Goal: Find specific page/section: Find specific page/section

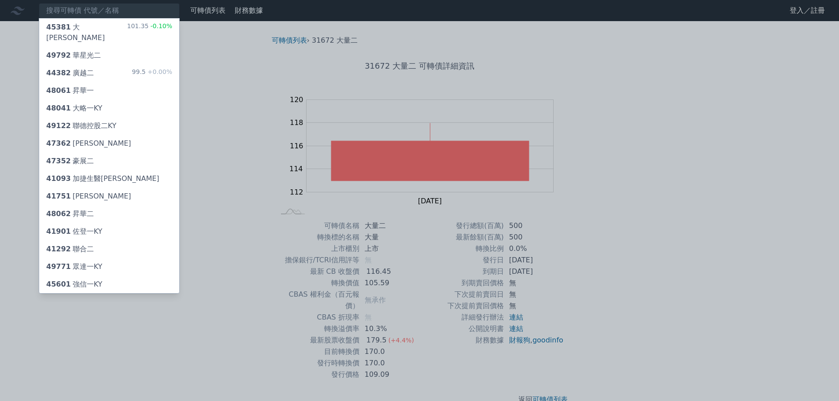
click at [67, 11] on div at bounding box center [419, 200] width 839 height 401
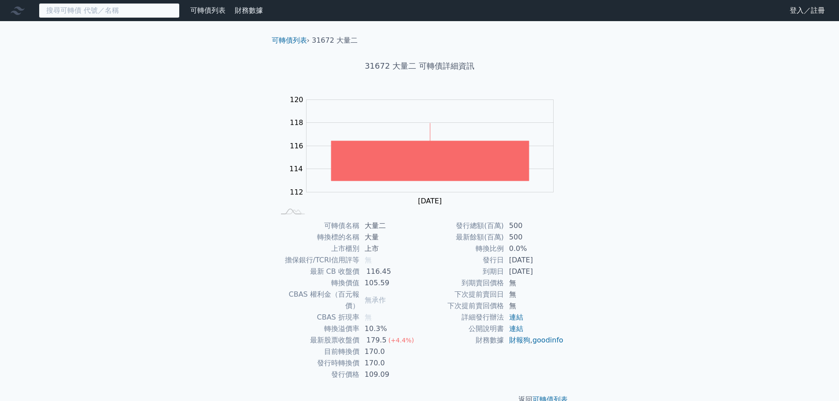
click at [67, 11] on input at bounding box center [109, 10] width 141 height 15
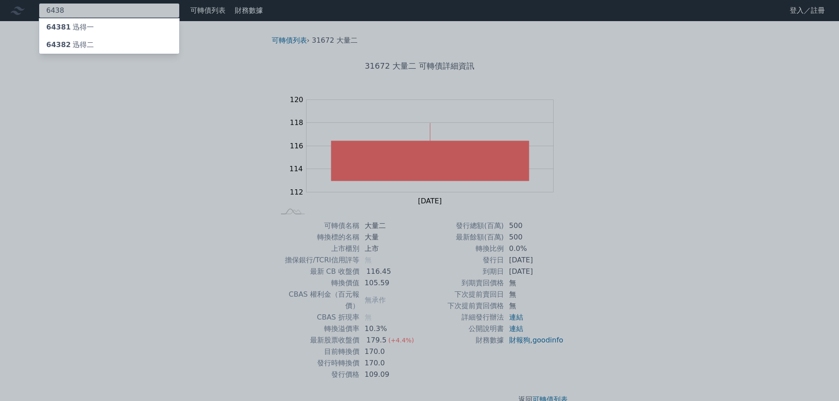
type input "6438"
click at [72, 42] on div "64382 迅得二" at bounding box center [70, 45] width 48 height 11
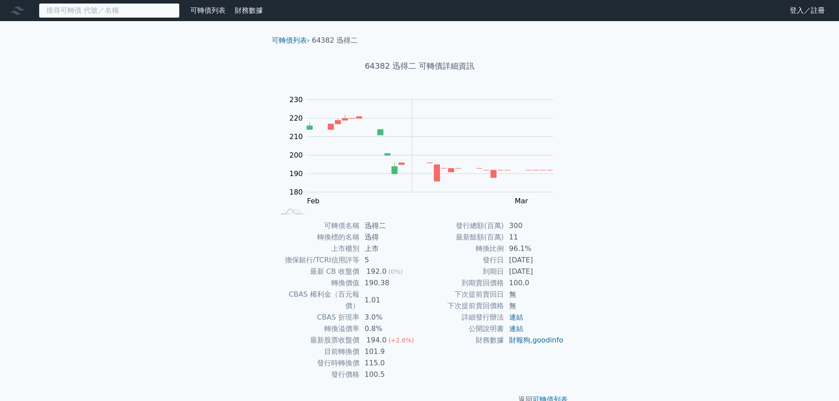
click at [67, 11] on input at bounding box center [109, 10] width 141 height 15
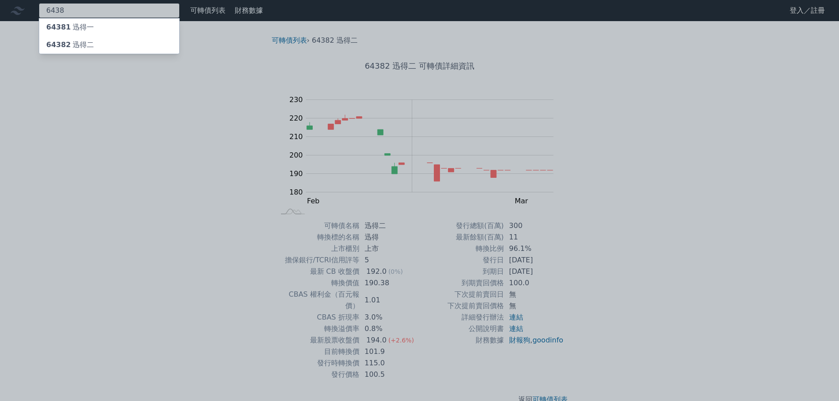
type input "6438"
click at [67, 26] on span "64381" at bounding box center [58, 27] width 25 height 8
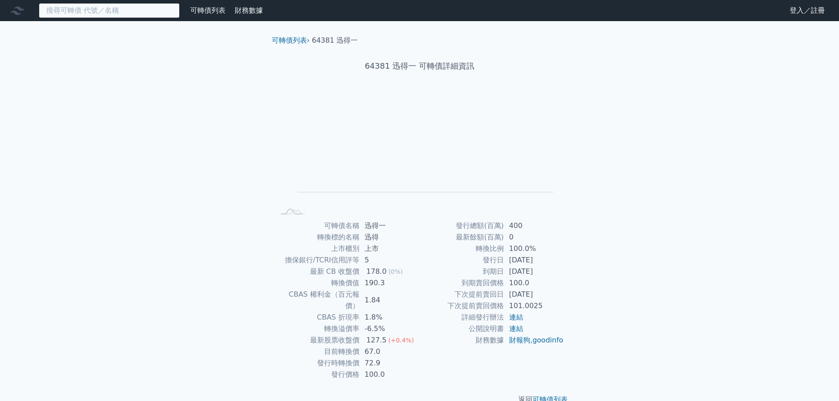
click at [72, 8] on input at bounding box center [109, 10] width 141 height 15
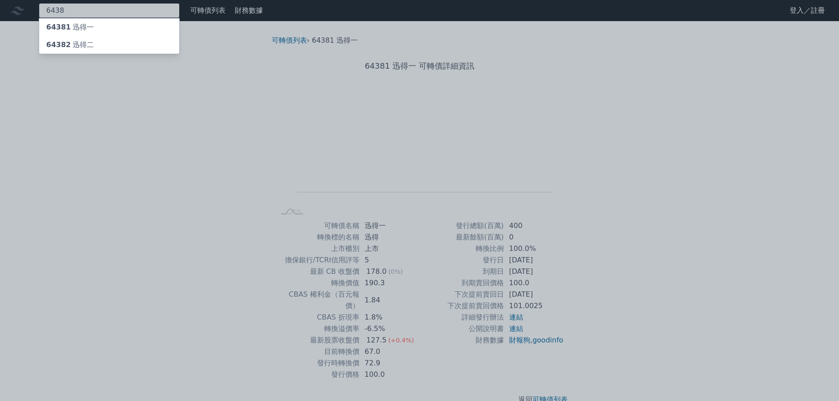
type input "6438"
click at [83, 41] on div "64382 迅得二" at bounding box center [70, 45] width 48 height 11
